Goal: Task Accomplishment & Management: Manage account settings

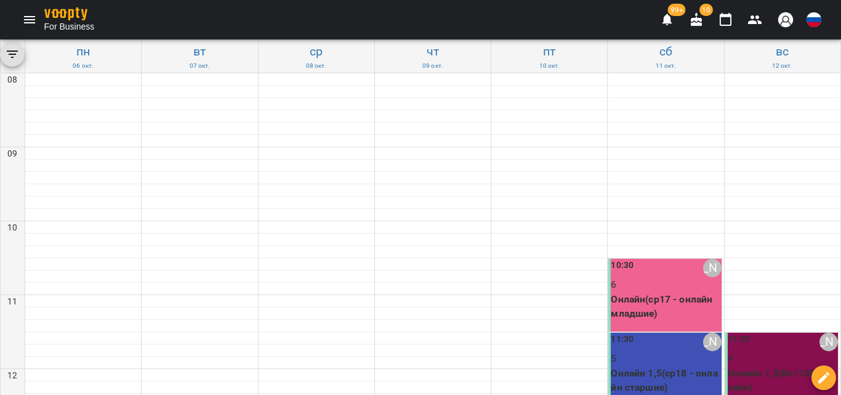
scroll to position [123, 0]
click at [658, 292] on p "Онлайн(ср17 - онлайн младшие)" at bounding box center [666, 306] width 110 height 29
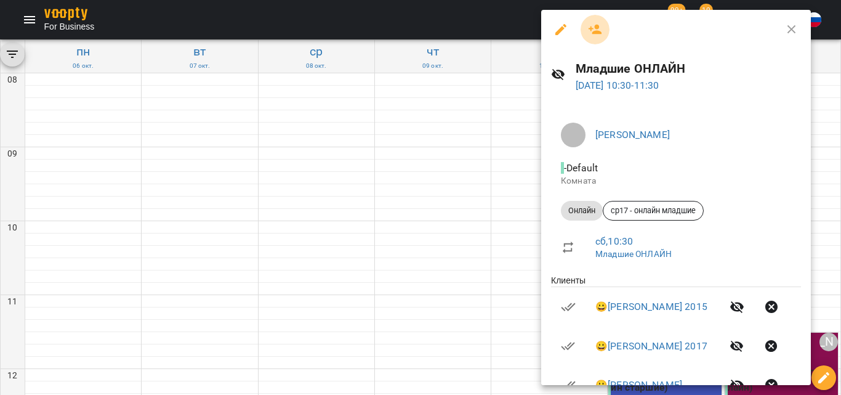
click at [601, 27] on icon "button" at bounding box center [595, 29] width 15 height 15
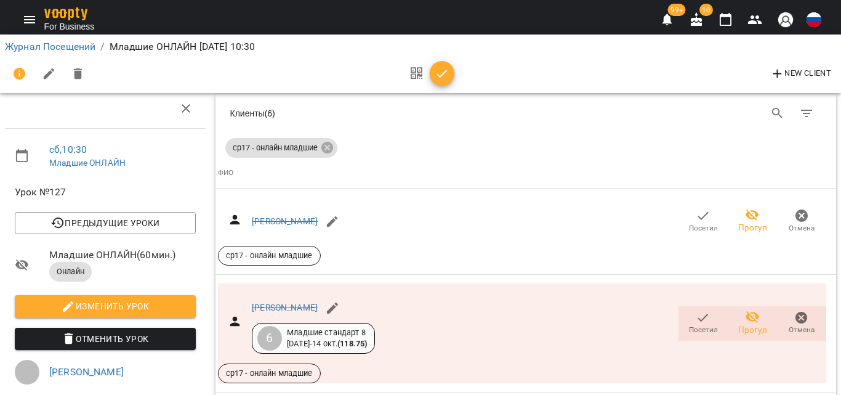
scroll to position [934, 0]
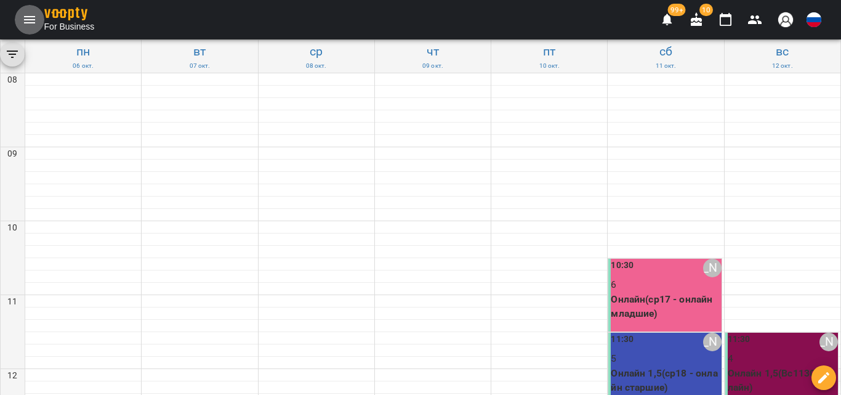
click at [18, 10] on button "Menu" at bounding box center [30, 20] width 30 height 30
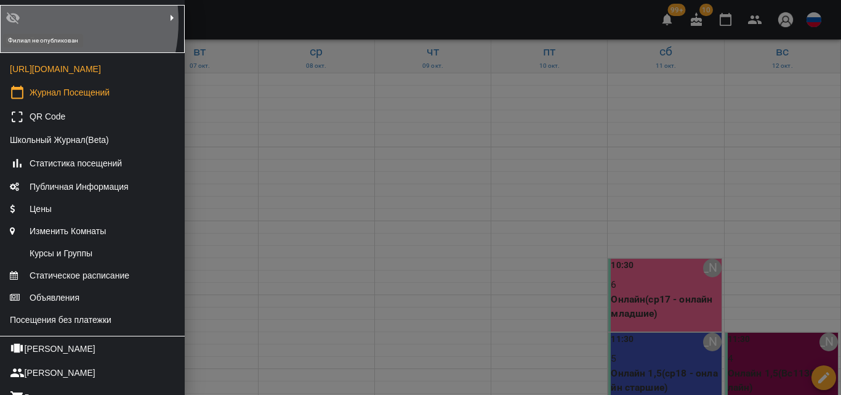
click at [20, 22] on icon at bounding box center [13, 17] width 15 height 15
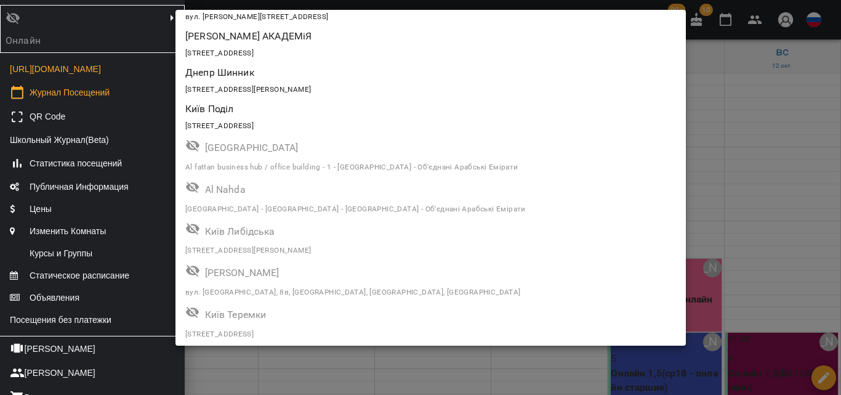
scroll to position [1677, 0]
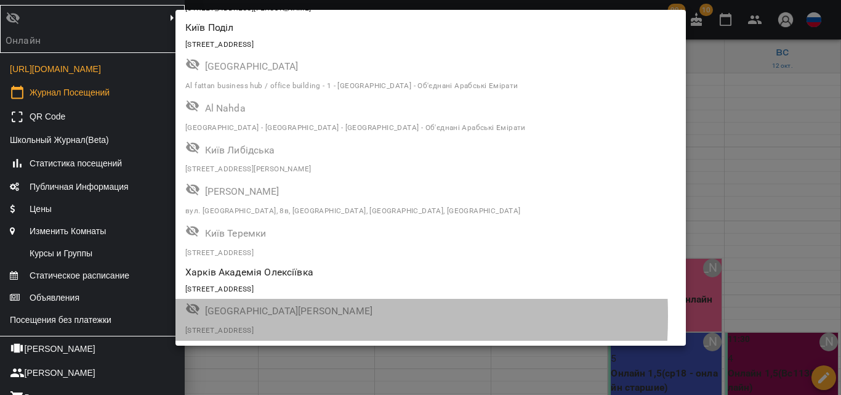
click at [212, 316] on p "[GEOGRAPHIC_DATA][PERSON_NAME]" at bounding box center [409, 311] width 408 height 15
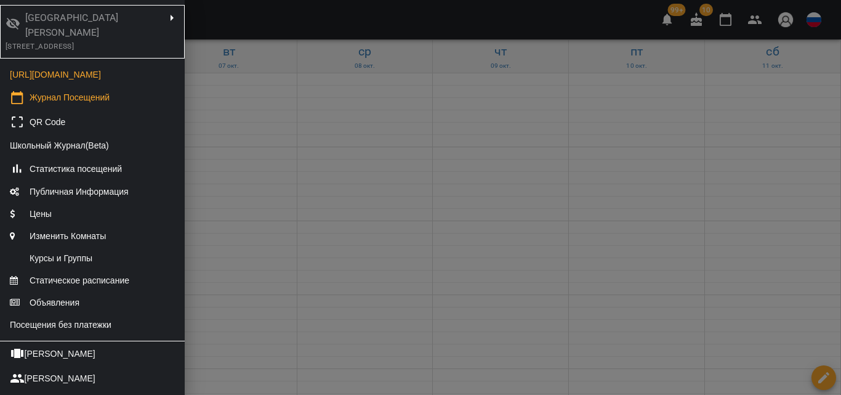
click at [239, 140] on div at bounding box center [420, 197] width 841 height 395
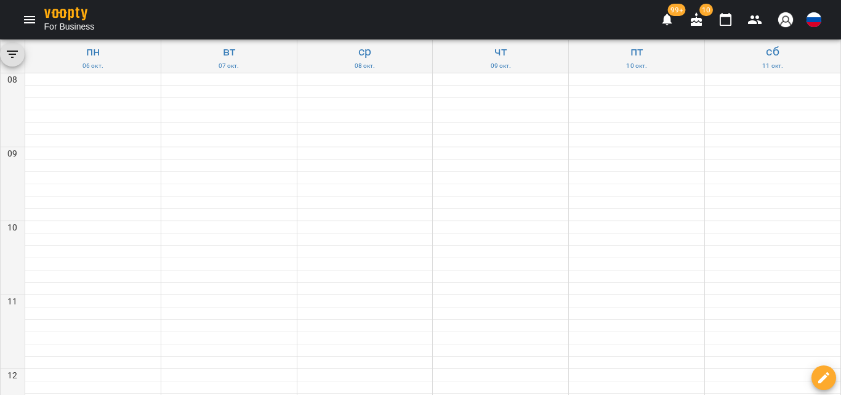
scroll to position [232, 0]
click at [29, 18] on icon "Menu" at bounding box center [29, 19] width 15 height 15
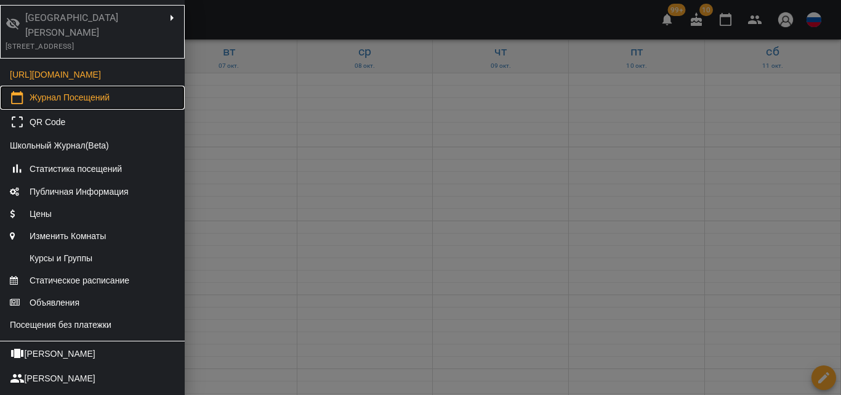
click at [57, 103] on span "Журнал Посещений" at bounding box center [70, 97] width 80 height 12
